Goal: Entertainment & Leisure: Consume media (video, audio)

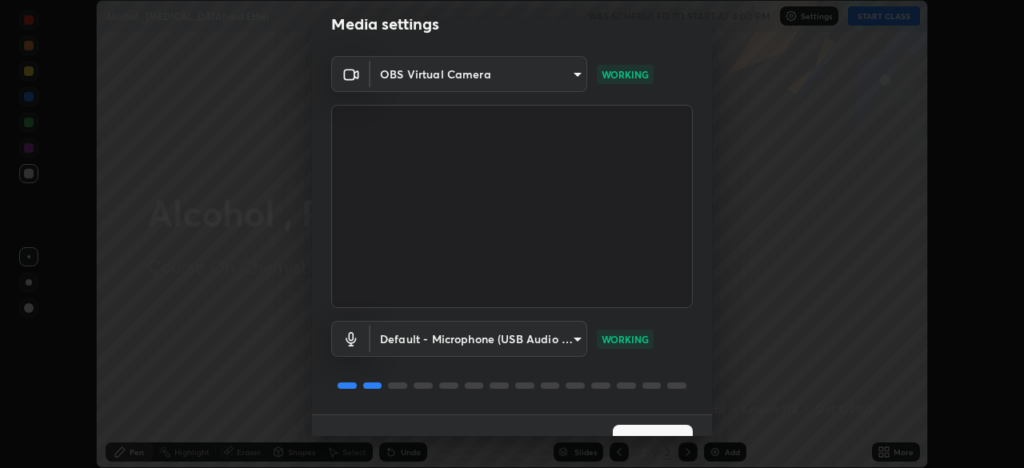
scroll to position [57, 0]
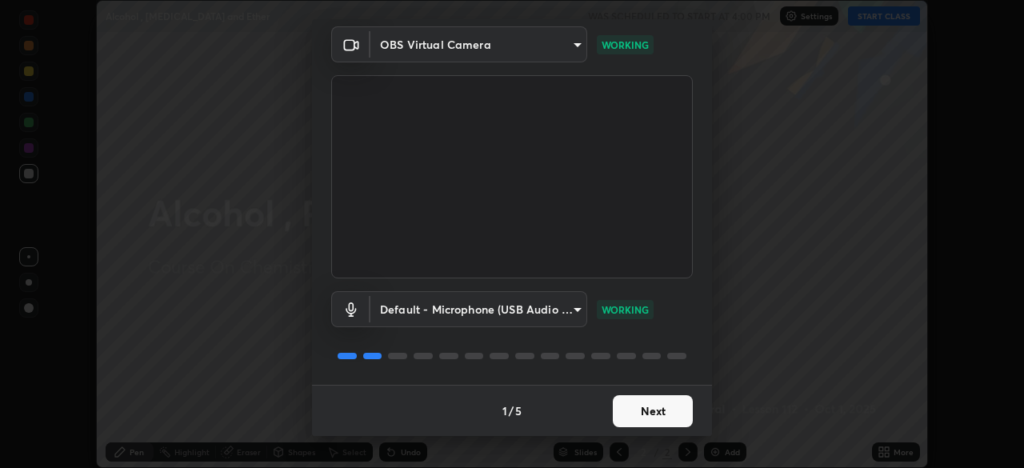
click at [649, 410] on button "Next" at bounding box center [653, 411] width 80 height 32
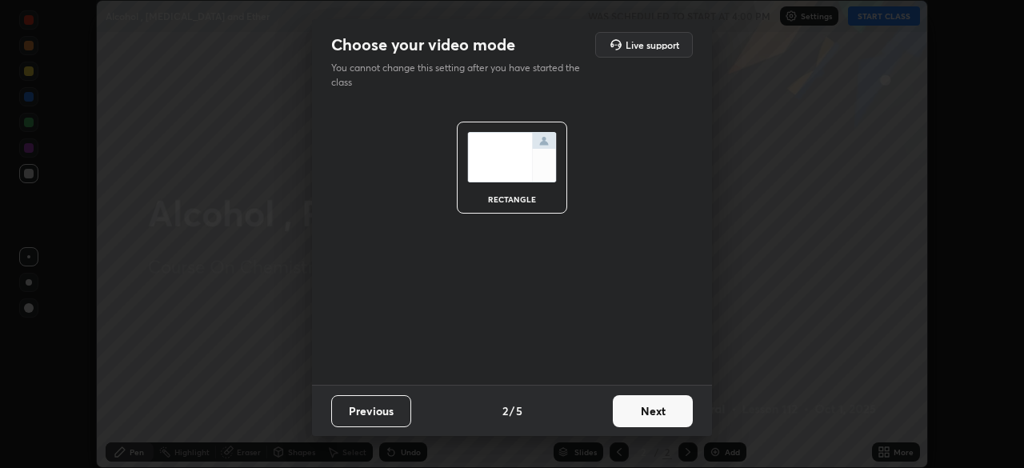
click at [651, 416] on button "Next" at bounding box center [653, 411] width 80 height 32
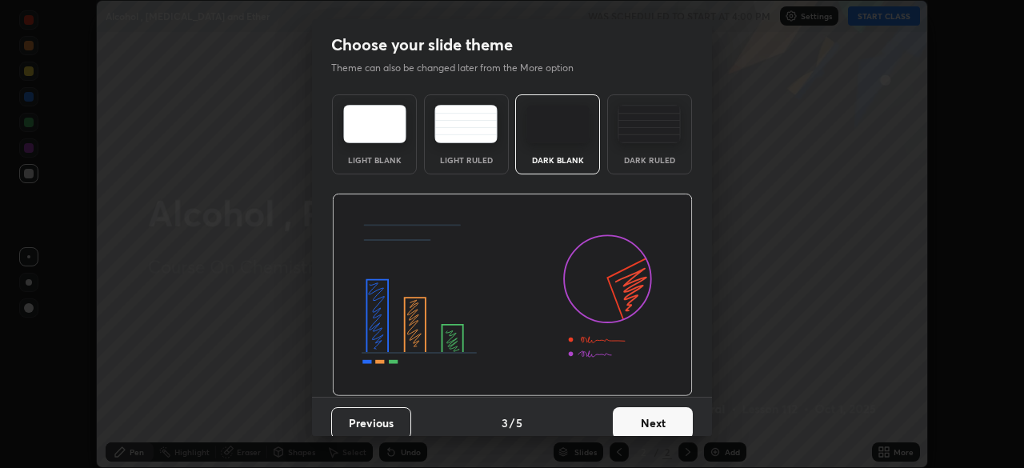
click at [654, 414] on button "Next" at bounding box center [653, 423] width 80 height 32
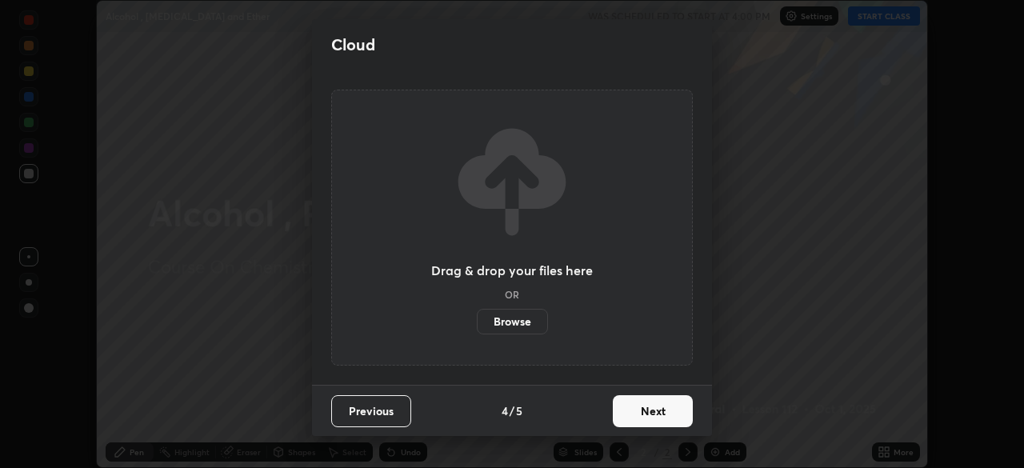
click at [651, 412] on button "Next" at bounding box center [653, 411] width 80 height 32
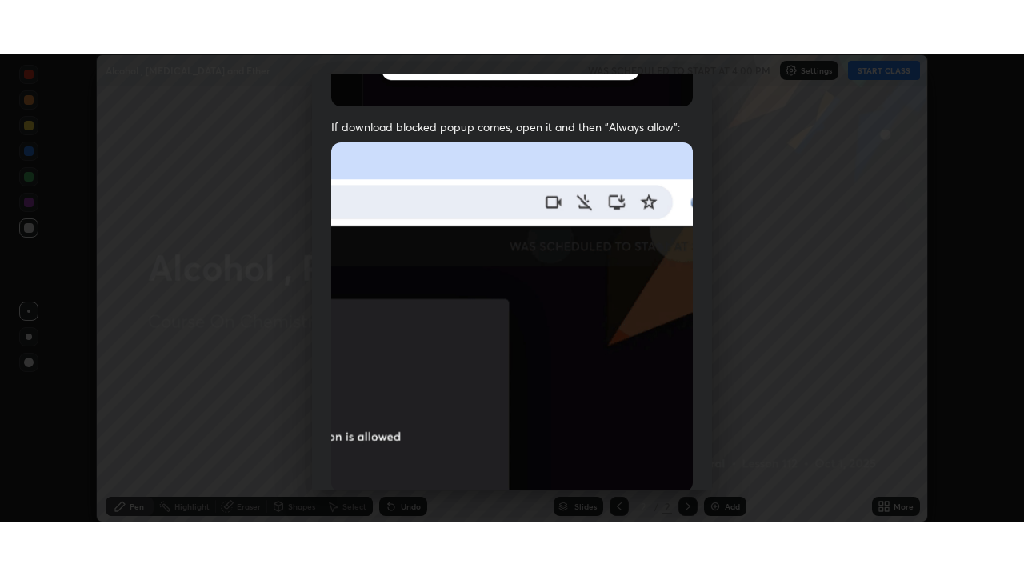
scroll to position [382, 0]
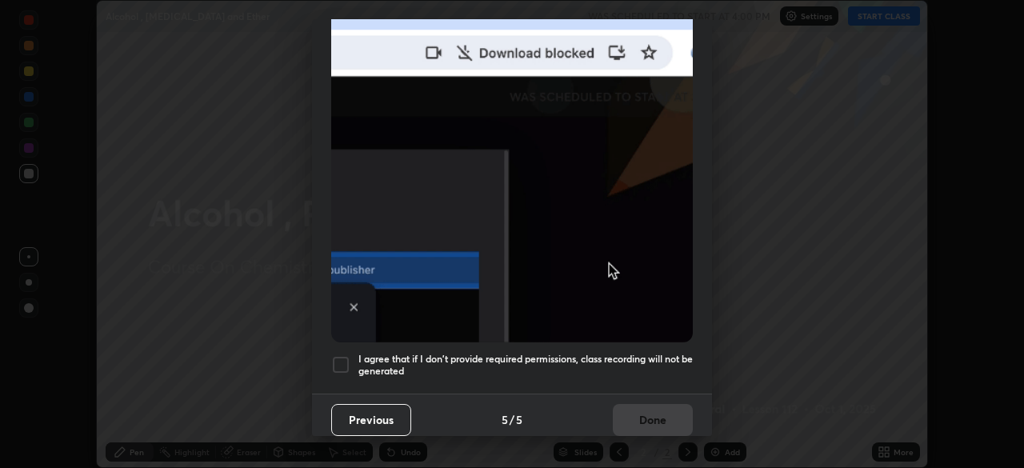
click at [349, 355] on div at bounding box center [340, 364] width 19 height 19
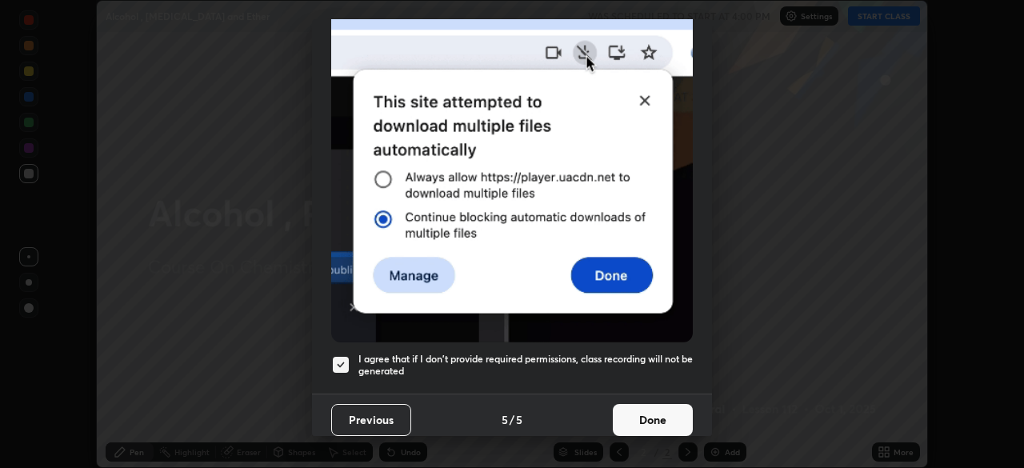
click at [634, 410] on button "Done" at bounding box center [653, 420] width 80 height 32
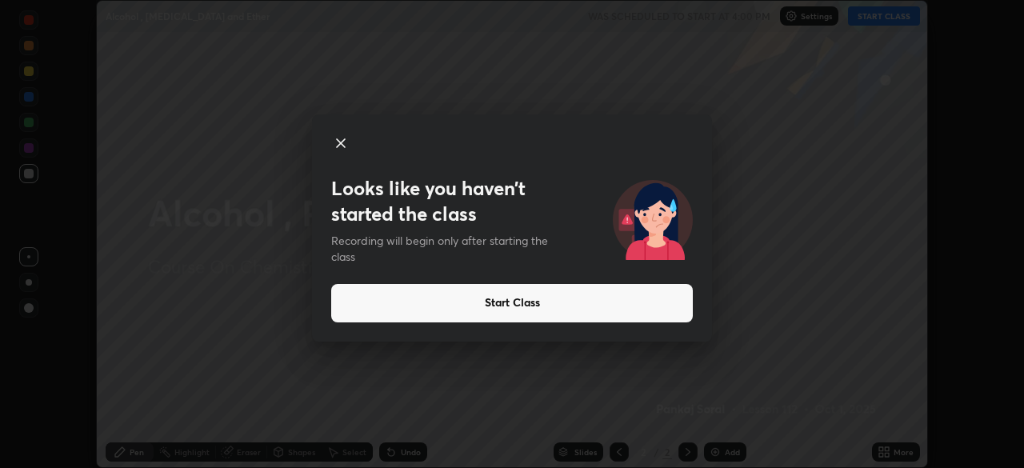
click at [334, 137] on icon at bounding box center [340, 143] width 19 height 19
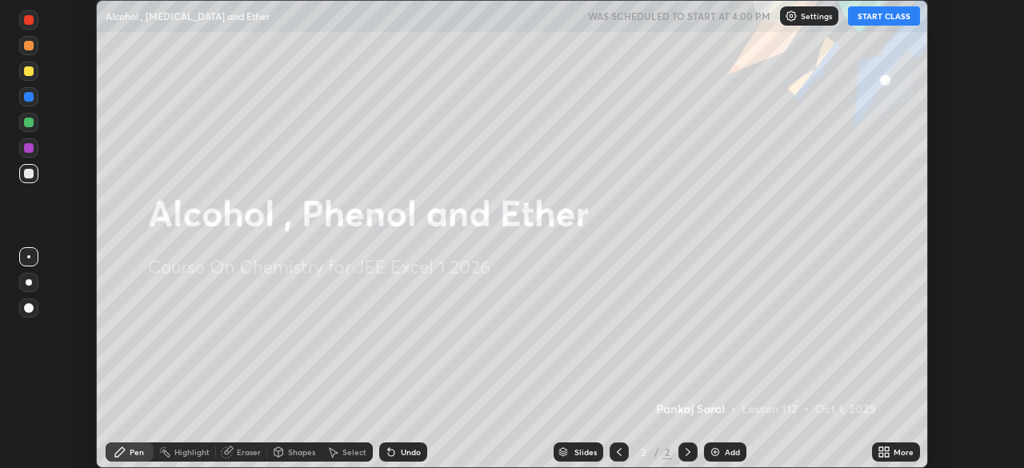
click at [868, 17] on button "START CLASS" at bounding box center [884, 15] width 72 height 19
click at [712, 449] on img at bounding box center [715, 451] width 13 height 13
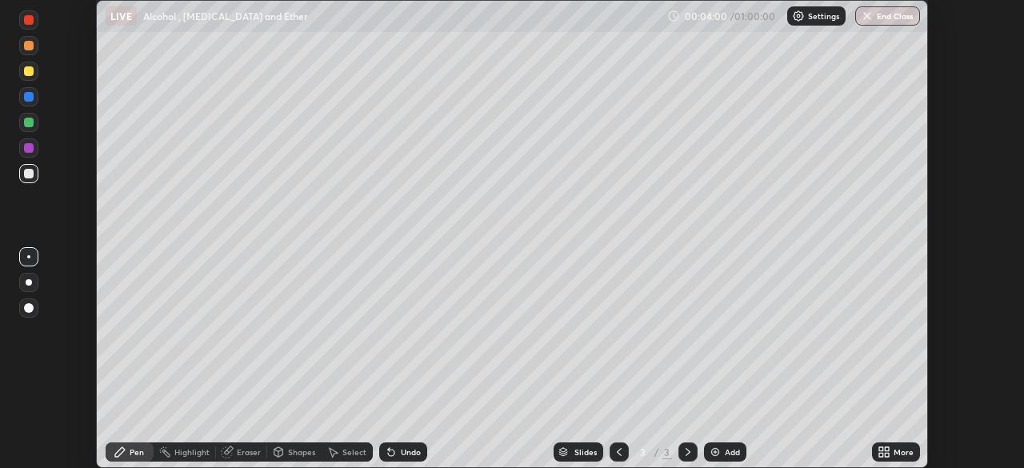
click at [719, 450] on img at bounding box center [715, 451] width 13 height 13
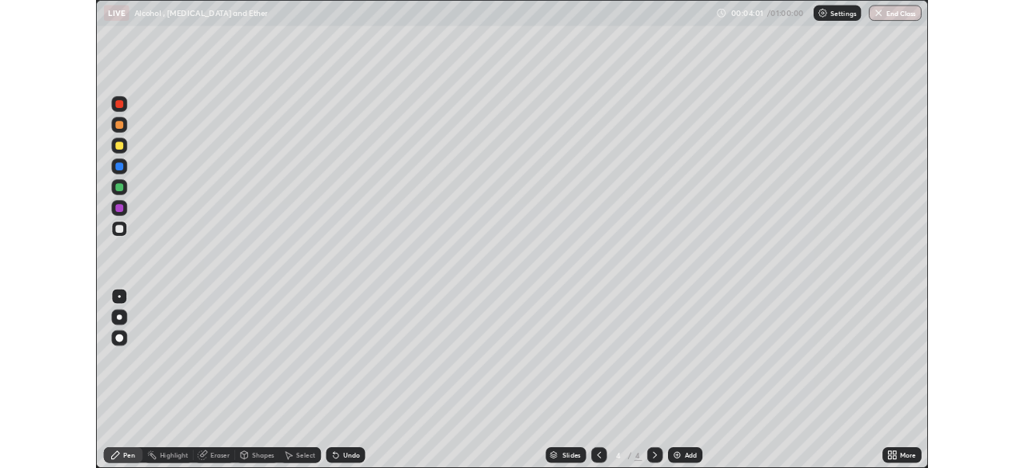
scroll to position [576, 1024]
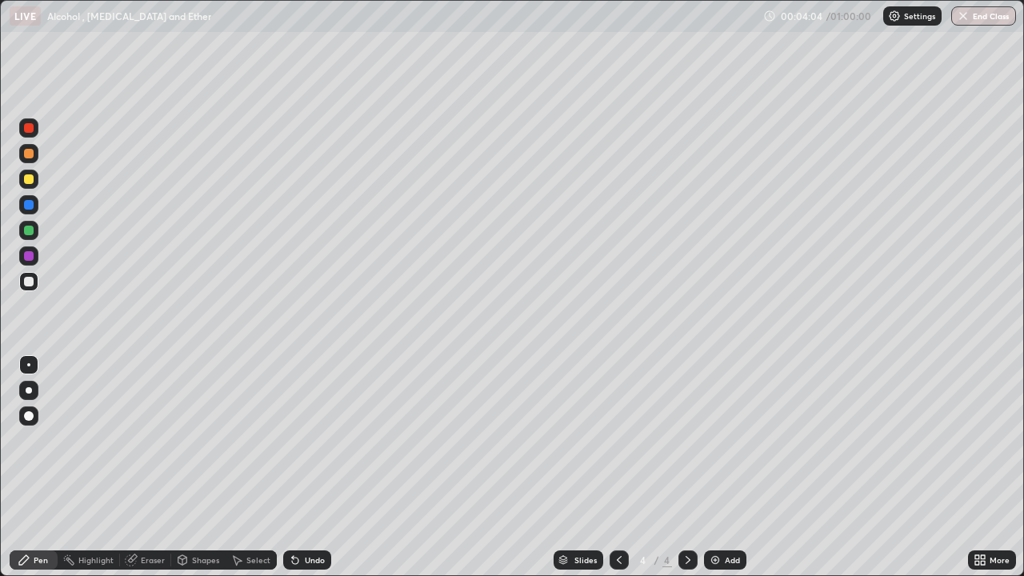
click at [30, 392] on div at bounding box center [29, 390] width 6 height 6
click at [30, 181] on div at bounding box center [29, 179] width 10 height 10
click at [163, 467] on div "Eraser" at bounding box center [153, 560] width 24 height 8
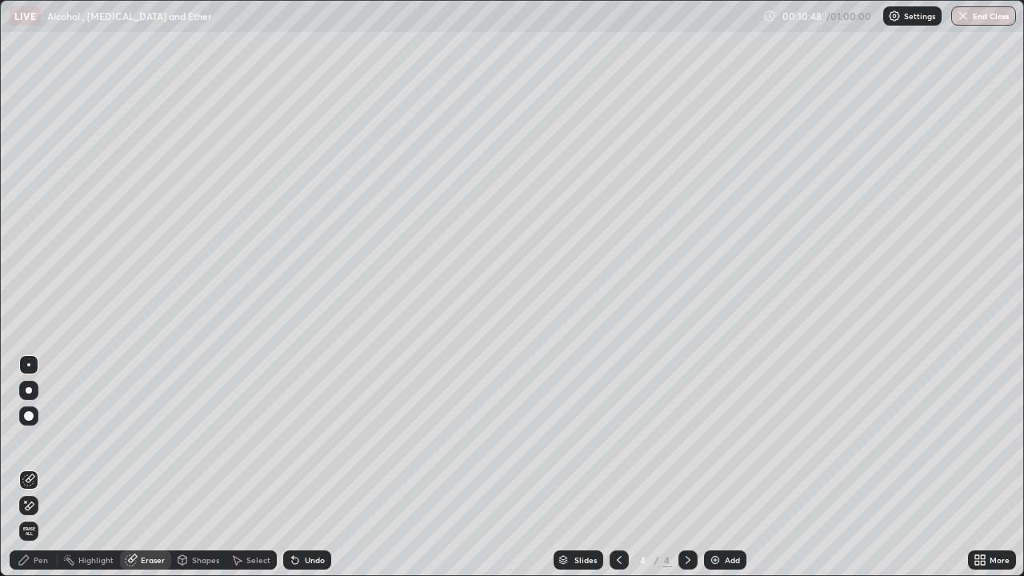
click at [34, 467] on div "Pen" at bounding box center [34, 559] width 48 height 19
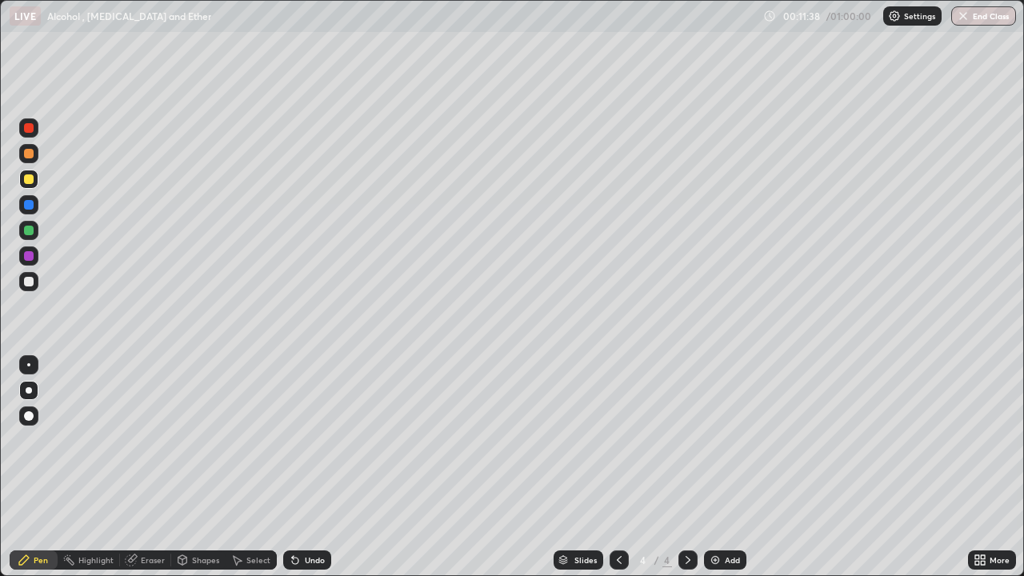
click at [154, 467] on div "Eraser" at bounding box center [145, 559] width 51 height 19
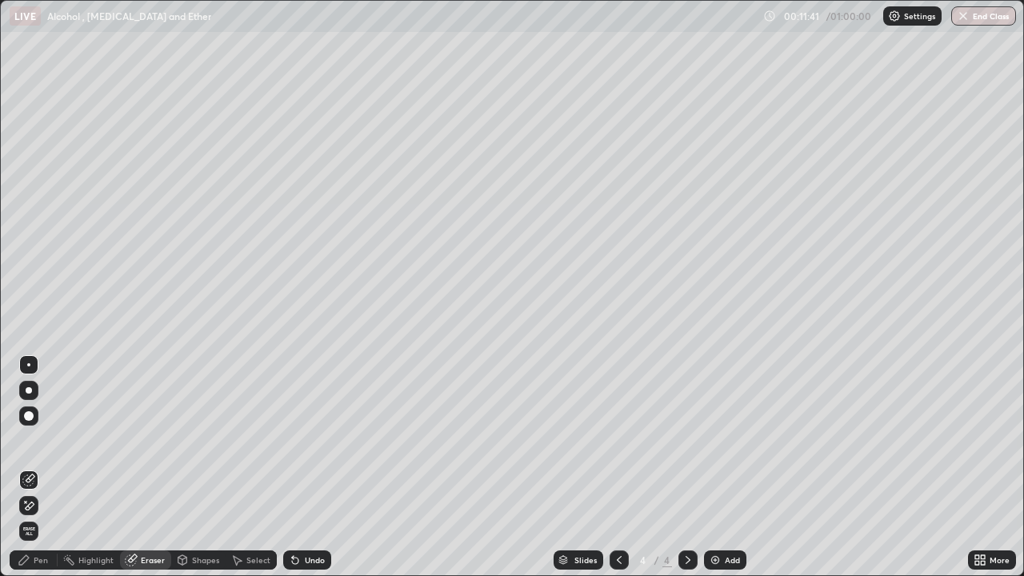
click at [46, 467] on div "Pen" at bounding box center [34, 559] width 48 height 19
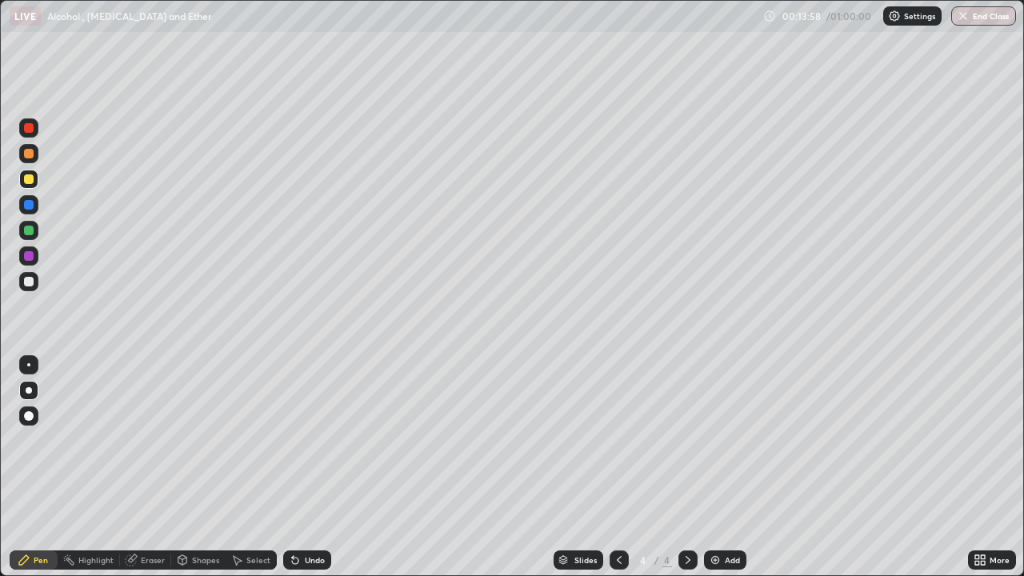
click at [152, 467] on div "Eraser" at bounding box center [153, 560] width 24 height 8
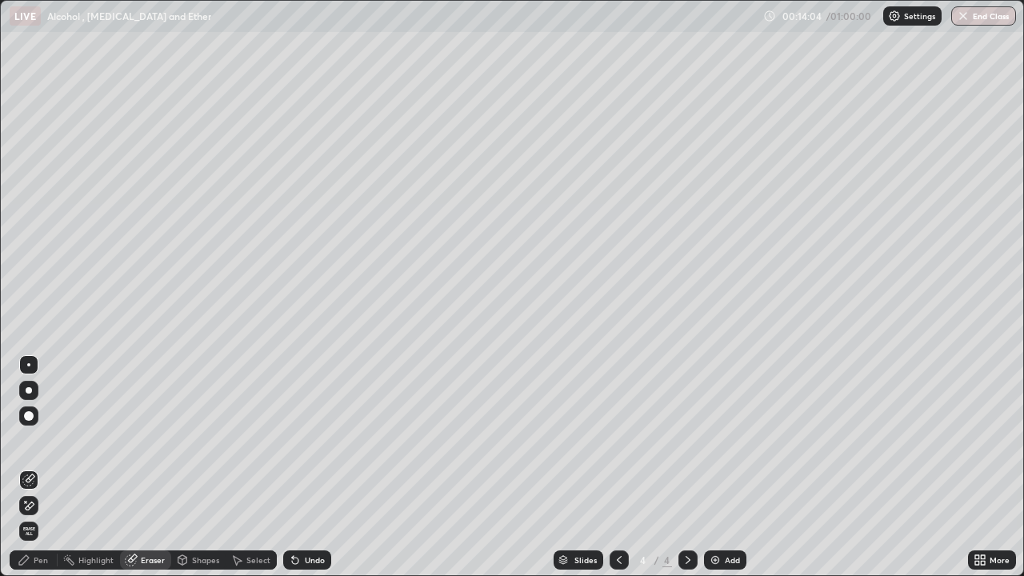
click at [34, 467] on div "Pen" at bounding box center [34, 559] width 48 height 19
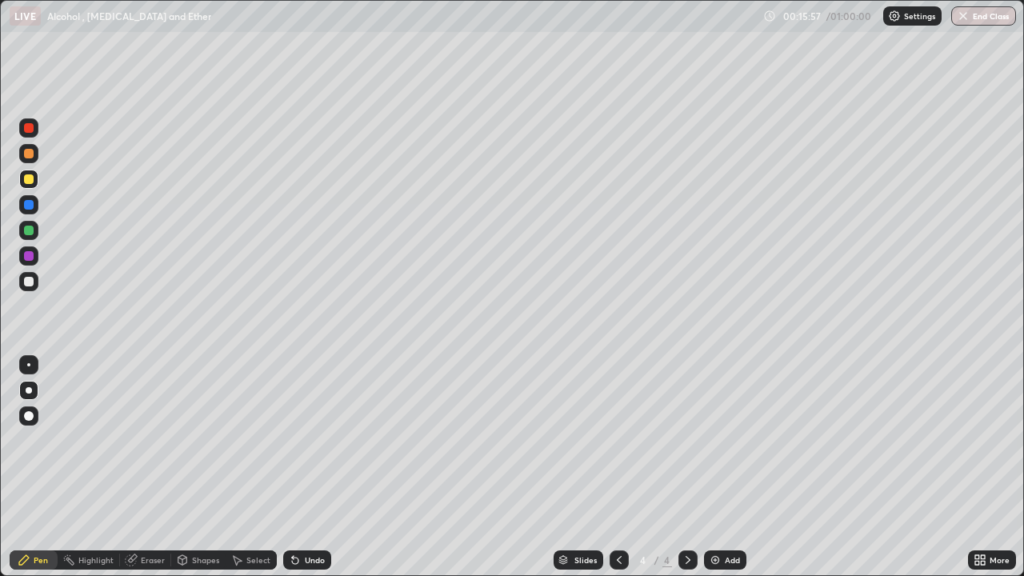
click at [717, 467] on img at bounding box center [715, 559] width 13 height 13
click at [616, 467] on icon at bounding box center [619, 559] width 13 height 13
click at [686, 467] on icon at bounding box center [687, 559] width 13 height 13
click at [609, 467] on div at bounding box center [618, 559] width 19 height 19
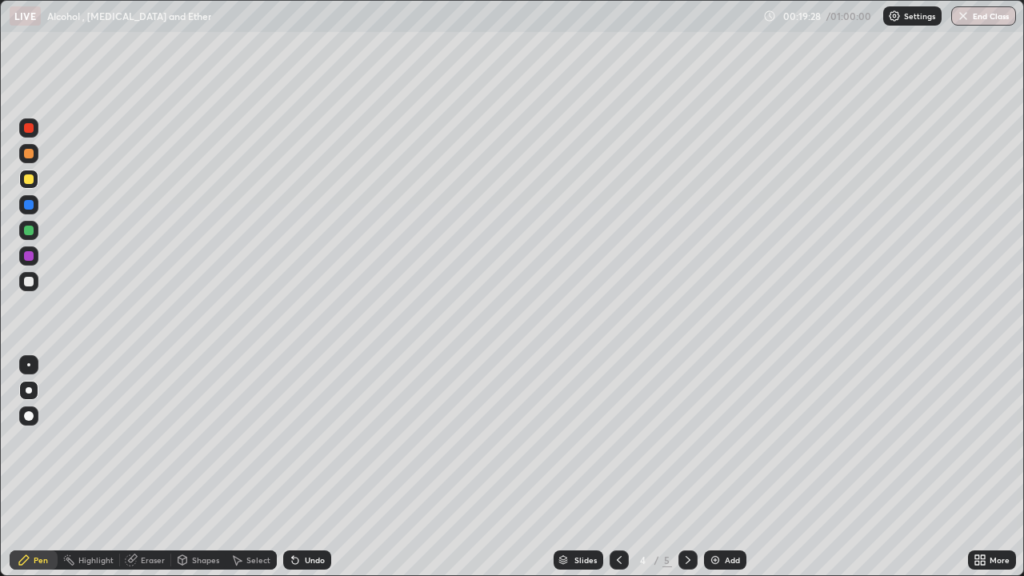
click at [687, 467] on icon at bounding box center [687, 559] width 13 height 13
click at [729, 467] on div "Add" at bounding box center [732, 560] width 15 height 8
click at [144, 467] on div "Eraser" at bounding box center [145, 559] width 51 height 19
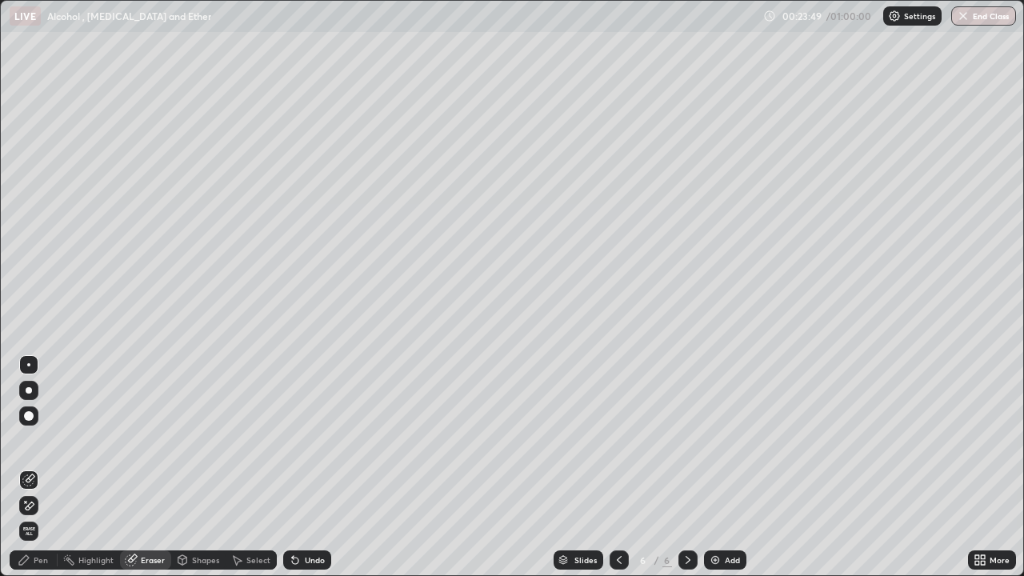
click at [42, 467] on div "Pen" at bounding box center [34, 559] width 48 height 19
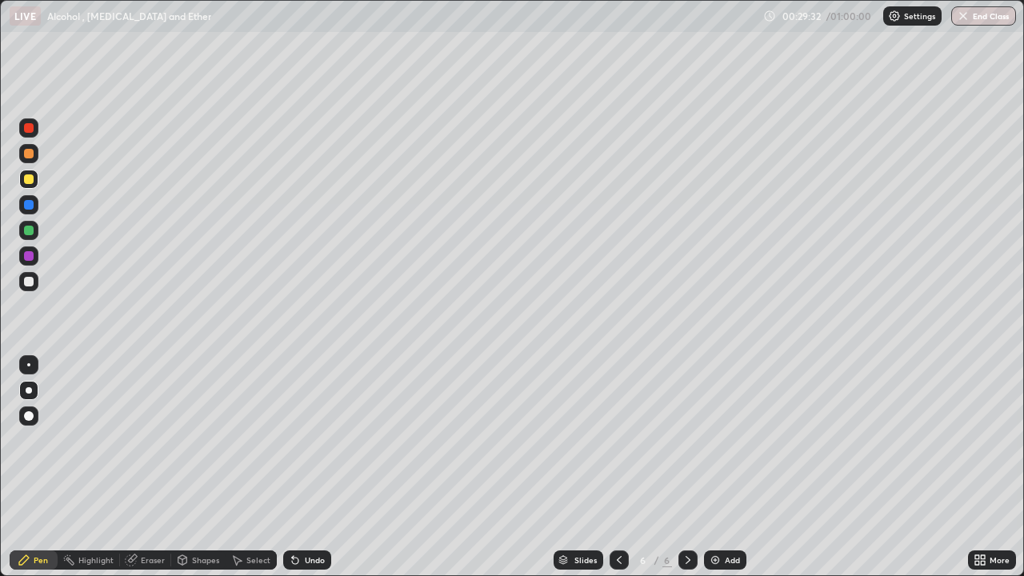
click at [730, 467] on div "Add" at bounding box center [732, 560] width 15 height 8
click at [29, 281] on div at bounding box center [29, 282] width 10 height 10
click at [148, 467] on div "Eraser" at bounding box center [145, 559] width 51 height 19
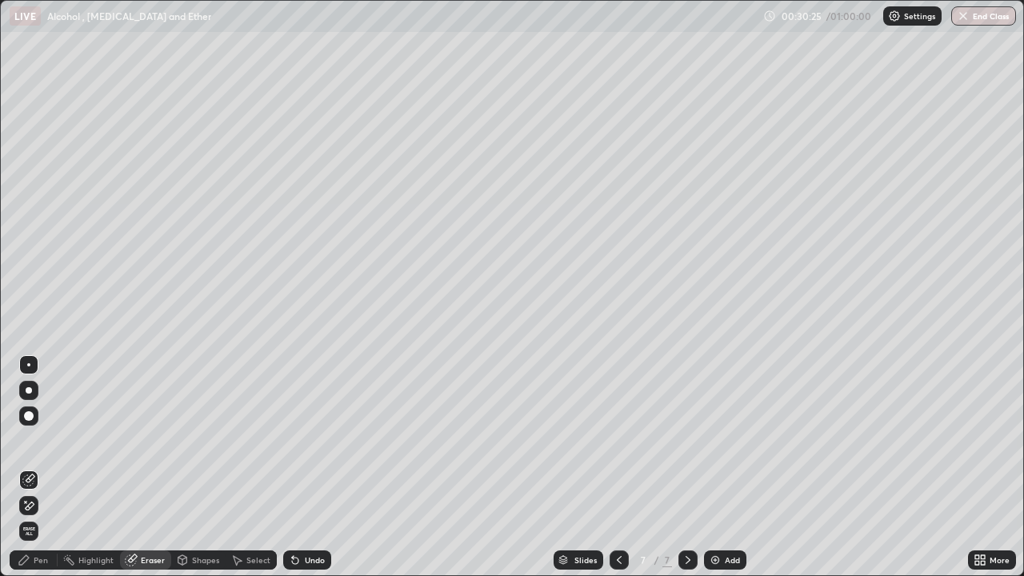
click at [42, 467] on div "Pen" at bounding box center [41, 560] width 14 height 8
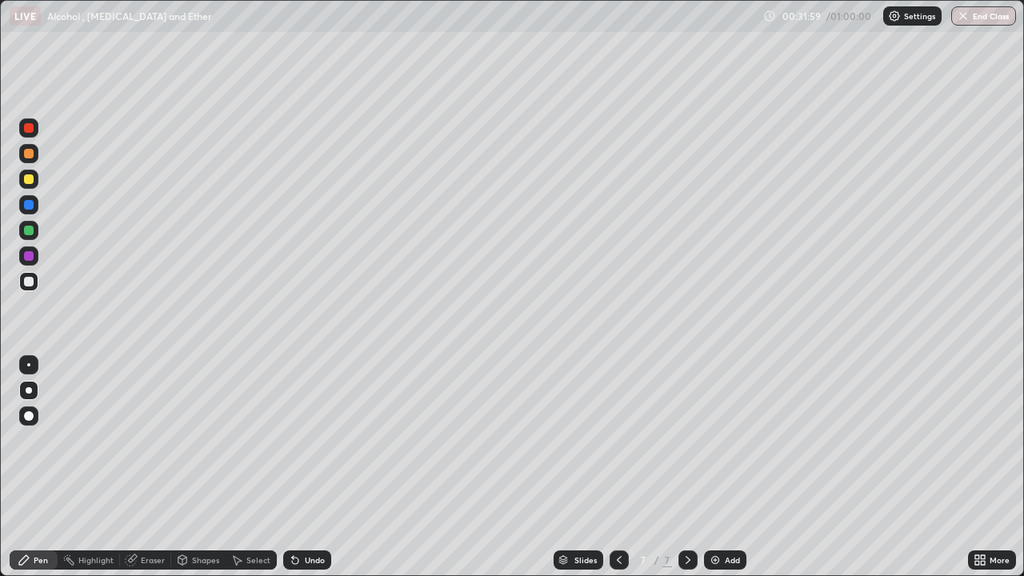
click at [152, 467] on div "Eraser" at bounding box center [153, 560] width 24 height 8
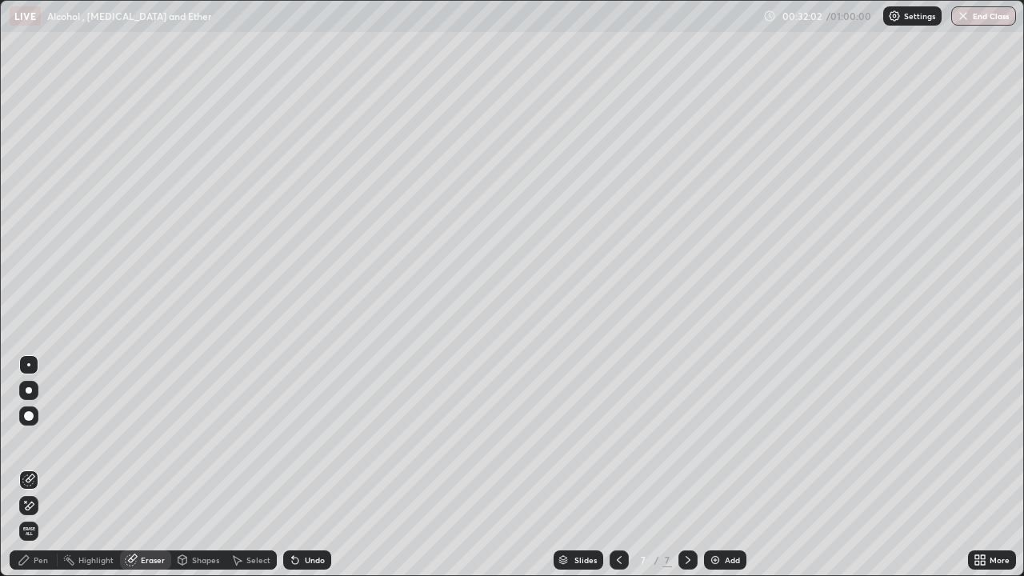
click at [38, 467] on div "Pen" at bounding box center [41, 560] width 14 height 8
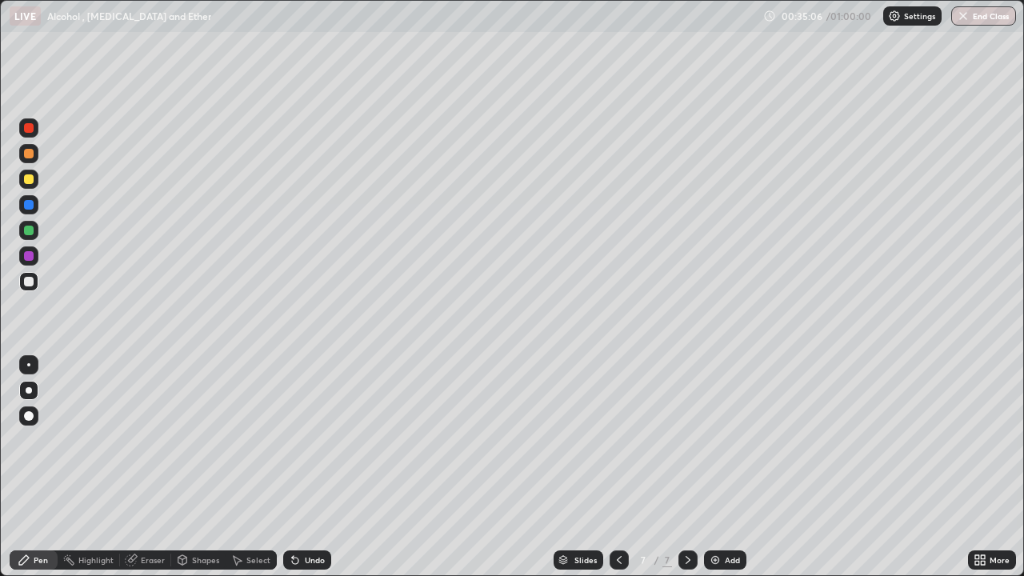
click at [729, 467] on div "Add" at bounding box center [732, 560] width 15 height 8
click at [150, 467] on div "Eraser" at bounding box center [153, 560] width 24 height 8
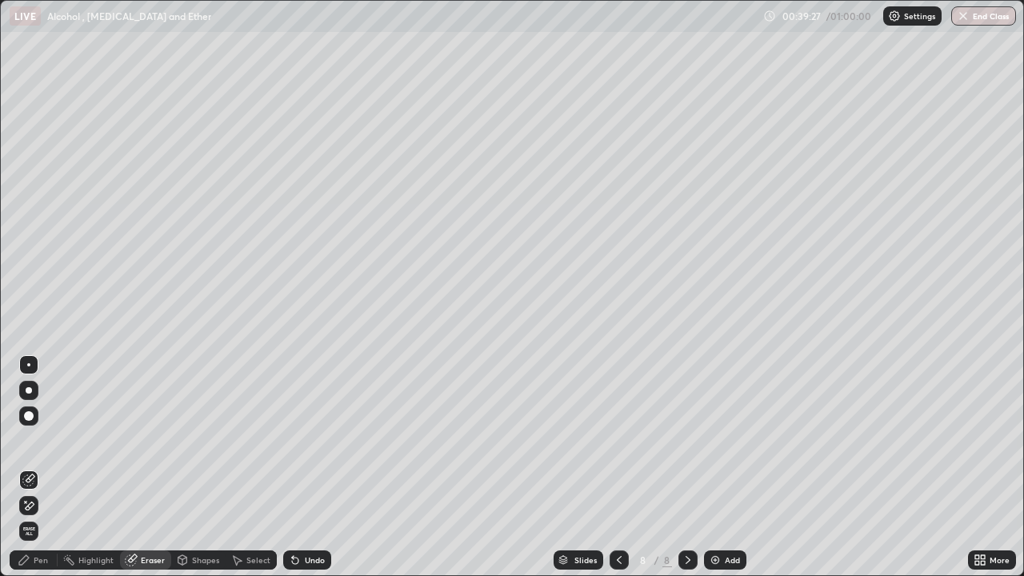
click at [42, 467] on div "Pen" at bounding box center [41, 560] width 14 height 8
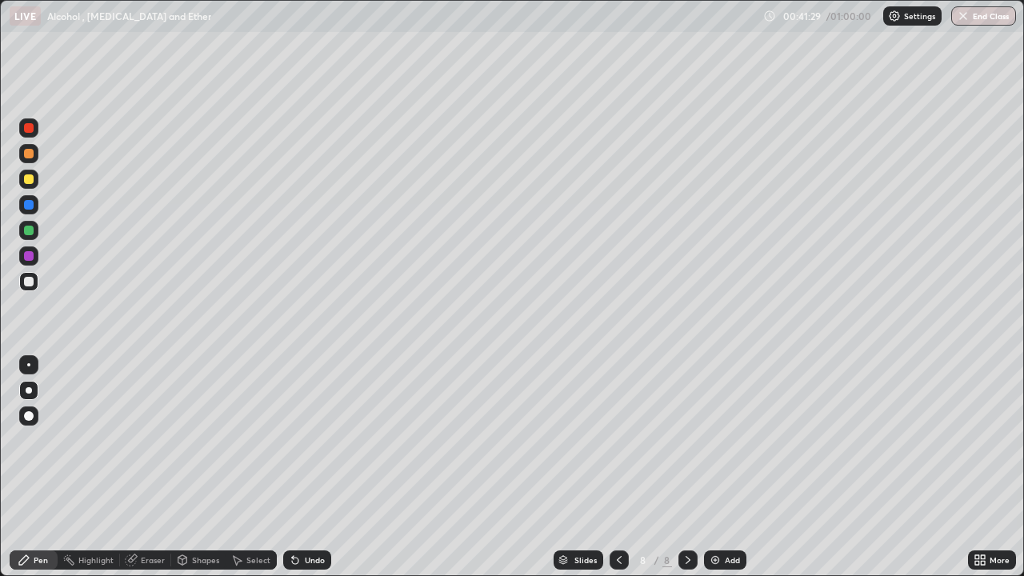
click at [717, 467] on img at bounding box center [715, 559] width 13 height 13
click at [151, 467] on div "Eraser" at bounding box center [145, 559] width 51 height 19
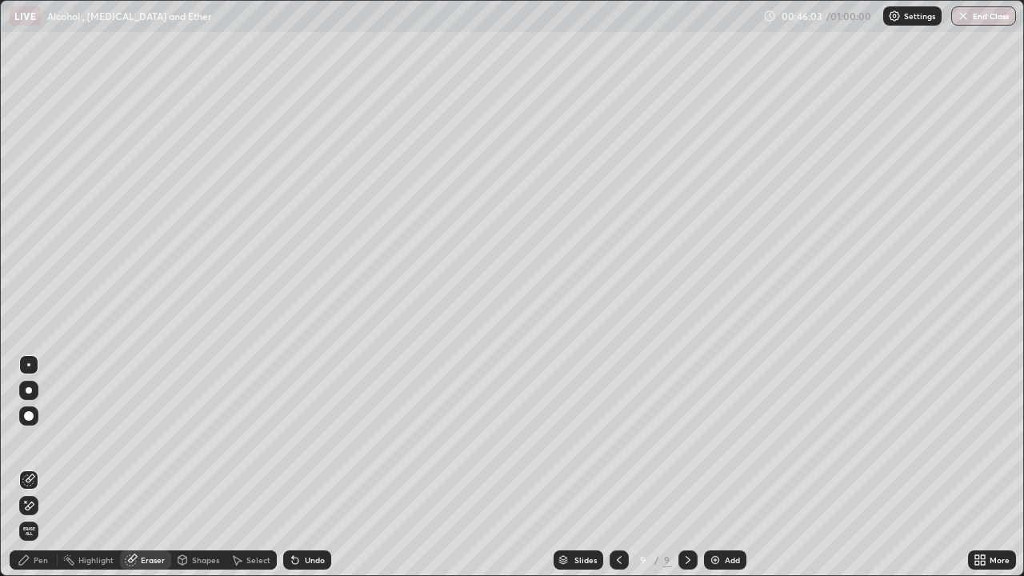
click at [31, 467] on div "Pen" at bounding box center [34, 559] width 48 height 19
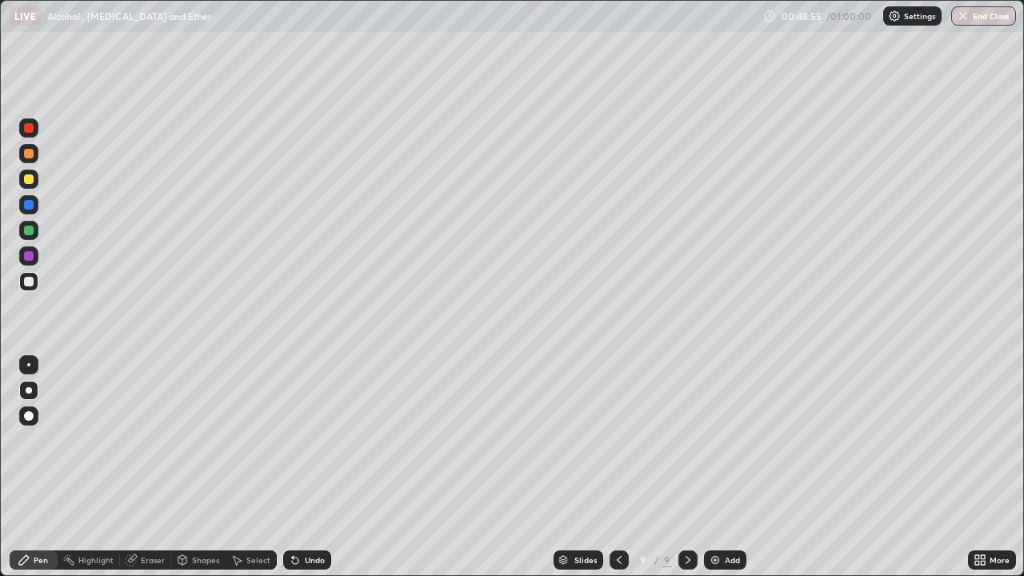
click at [29, 179] on div at bounding box center [29, 179] width 10 height 10
click at [26, 230] on div at bounding box center [29, 231] width 10 height 10
click at [29, 257] on div at bounding box center [29, 256] width 10 height 10
click at [26, 176] on div at bounding box center [29, 179] width 10 height 10
click at [26, 227] on div at bounding box center [29, 231] width 10 height 10
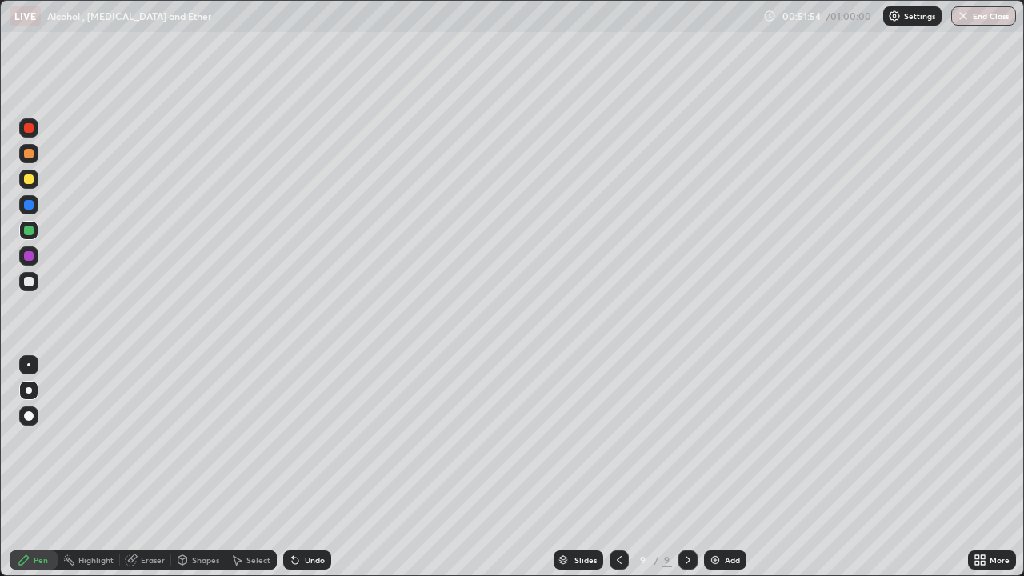
click at [709, 467] on img at bounding box center [715, 559] width 13 height 13
click at [28, 179] on div at bounding box center [29, 179] width 10 height 10
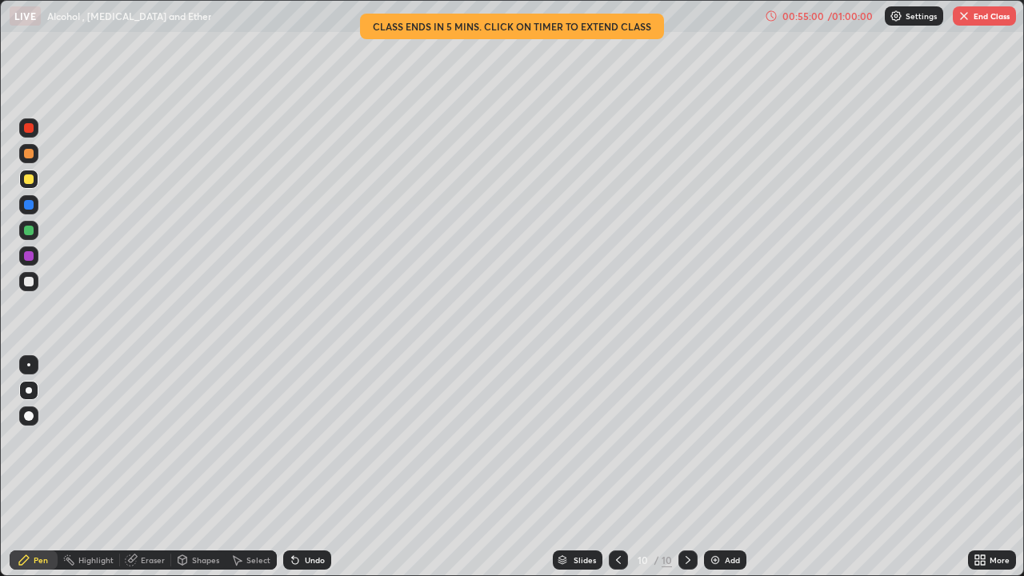
click at [713, 467] on img at bounding box center [715, 559] width 13 height 13
click at [961, 16] on img "button" at bounding box center [963, 16] width 13 height 13
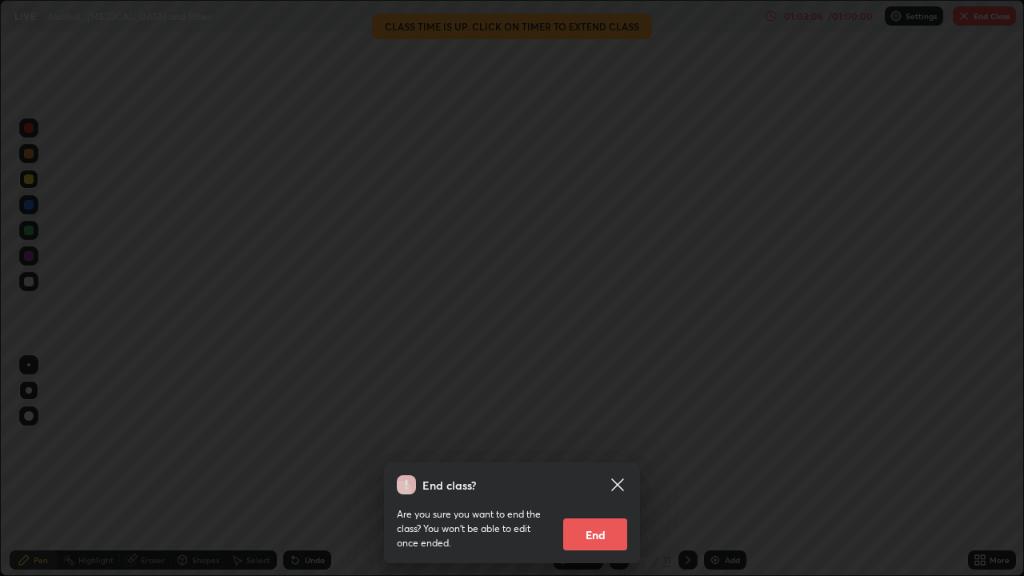
click at [595, 467] on button "End" at bounding box center [595, 534] width 64 height 32
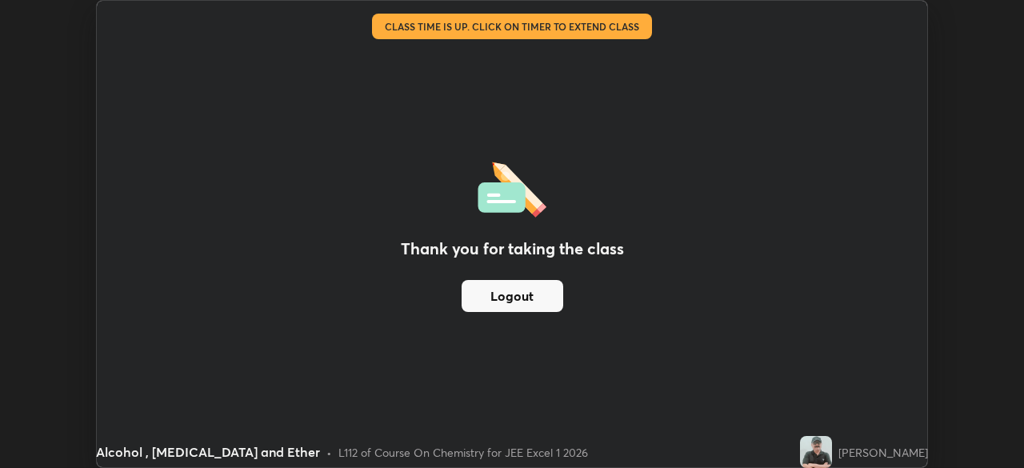
scroll to position [79514, 78958]
